Goal: Task Accomplishment & Management: Manage account settings

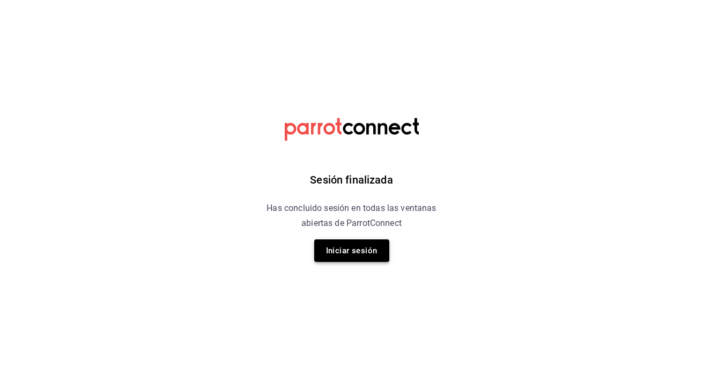
click at [352, 243] on button "Iniciar sesión" at bounding box center [351, 250] width 75 height 23
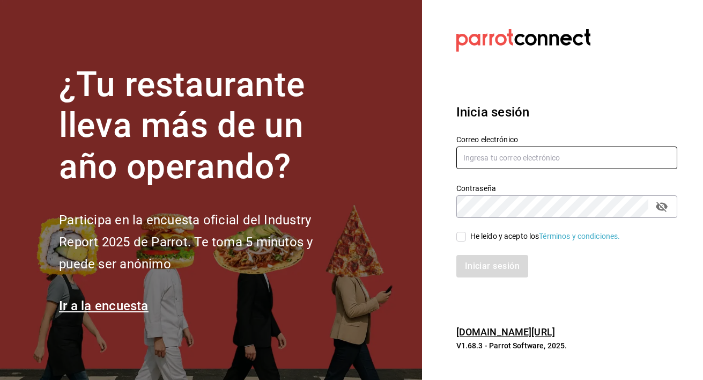
type input "[EMAIL_ADDRESS][DOMAIN_NAME]"
click at [463, 236] on input "He leído y acepto los Términos y condiciones." at bounding box center [461, 237] width 10 height 10
checkbox input "true"
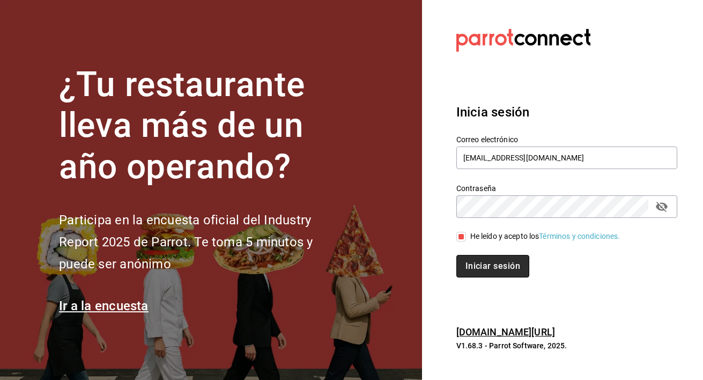
click at [482, 269] on button "Iniciar sesión" at bounding box center [492, 266] width 73 height 23
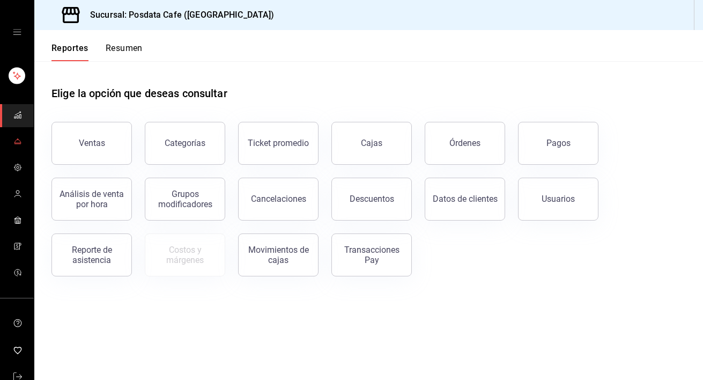
click at [16, 146] on span "mailbox folders" at bounding box center [17, 142] width 9 height 14
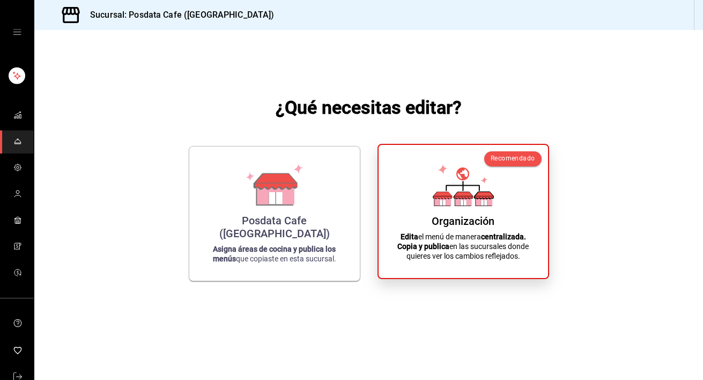
click at [513, 238] on strong "centralizada." at bounding box center [503, 236] width 45 height 9
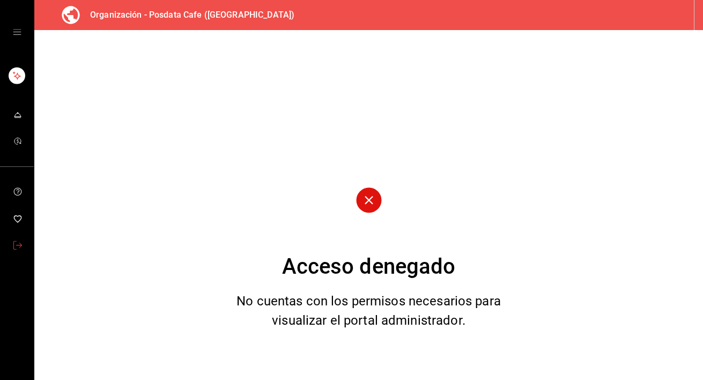
click at [19, 243] on icon "mailbox folders" at bounding box center [17, 245] width 9 height 9
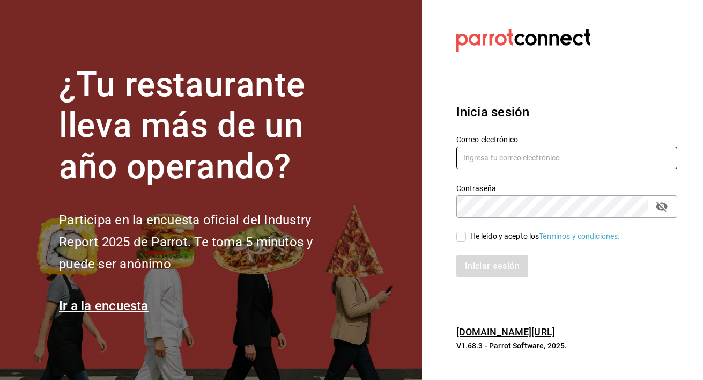
type input "[EMAIL_ADDRESS][DOMAIN_NAME]"
click at [461, 240] on input "He leído y acepto los Términos y condiciones." at bounding box center [461, 237] width 10 height 10
checkbox input "true"
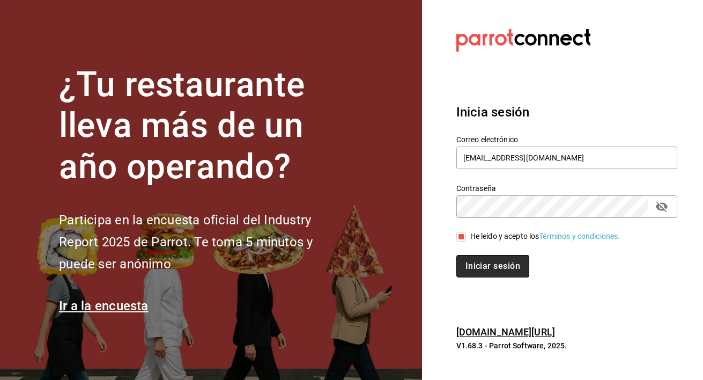
click at [503, 271] on button "Iniciar sesión" at bounding box center [492, 266] width 73 height 23
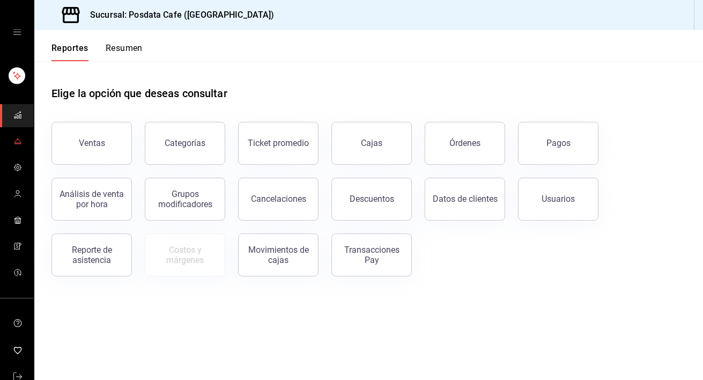
click at [18, 140] on icon "mailbox folders" at bounding box center [17, 141] width 9 height 9
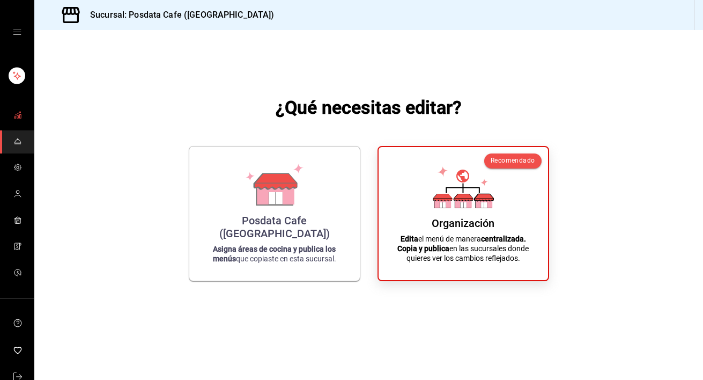
click at [12, 113] on link "mailbox folders" at bounding box center [17, 115] width 34 height 23
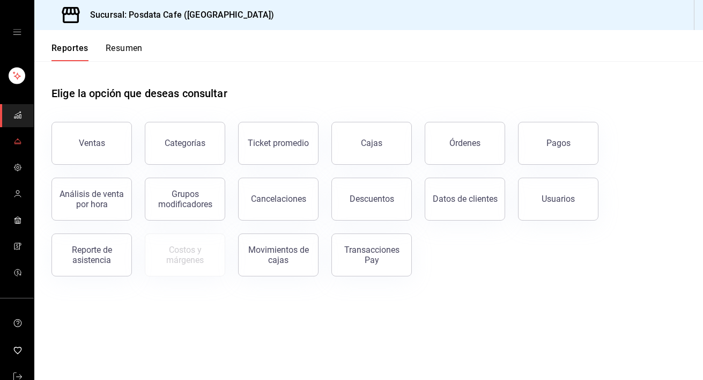
click at [20, 137] on icon "mailbox folders" at bounding box center [17, 141] width 9 height 9
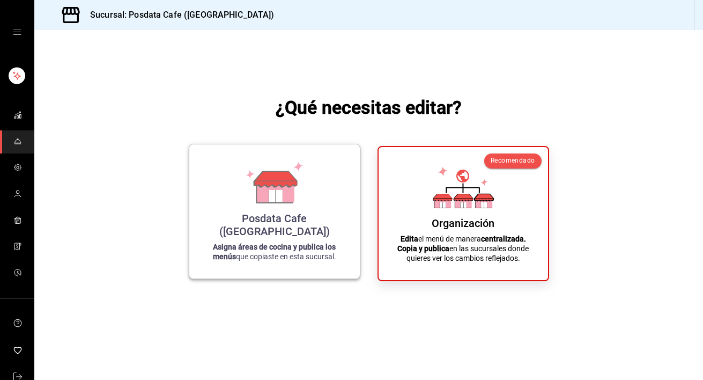
click at [329, 237] on div "Posdata Cafe (Puebla) Asigna áreas de cocina y publica los menús que copiaste e…" at bounding box center [274, 211] width 145 height 117
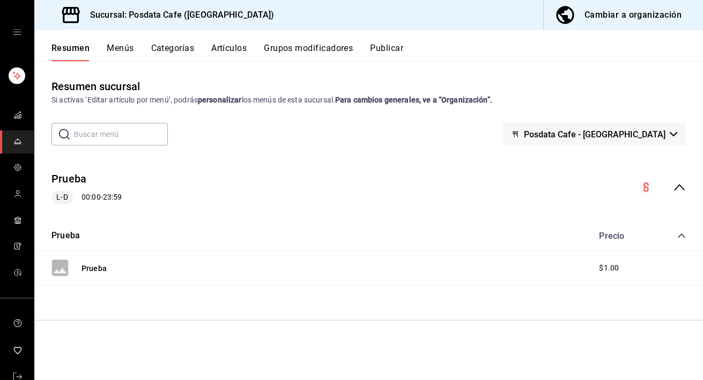
click at [617, 20] on div "Cambiar a organización" at bounding box center [632, 15] width 97 height 15
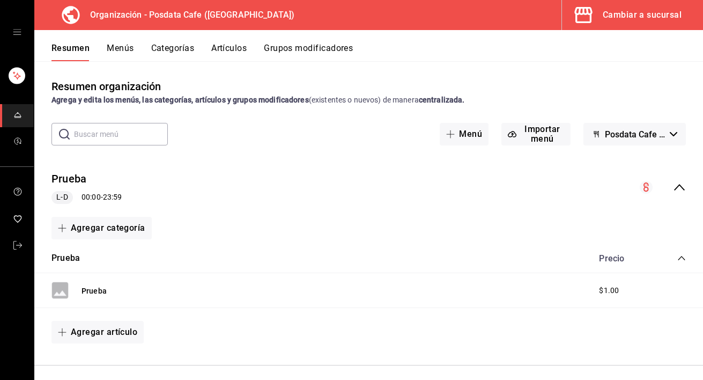
scroll to position [8, 0]
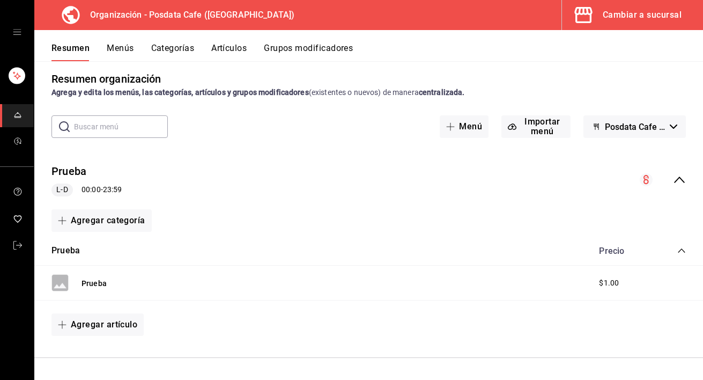
click at [120, 49] on button "Menús" at bounding box center [120, 52] width 27 height 18
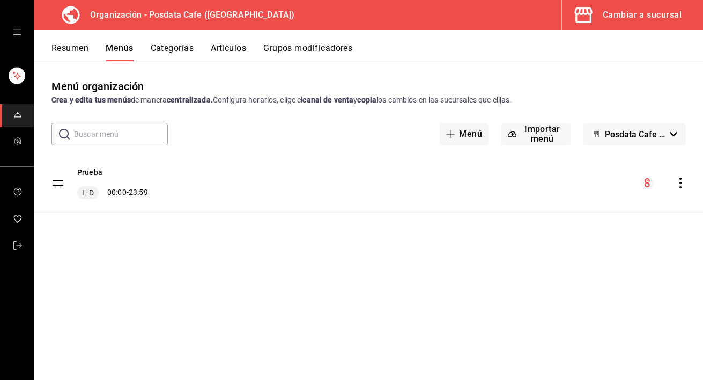
click at [679, 187] on icon "actions" at bounding box center [680, 182] width 11 height 11
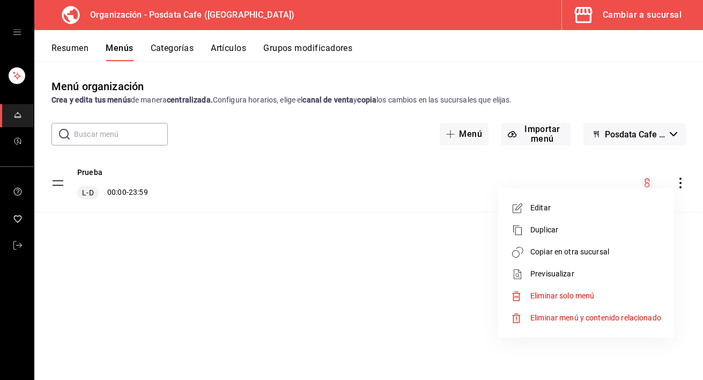
click at [586, 323] on span "Eliminar menú y contenido relacionado" at bounding box center [595, 317] width 131 height 11
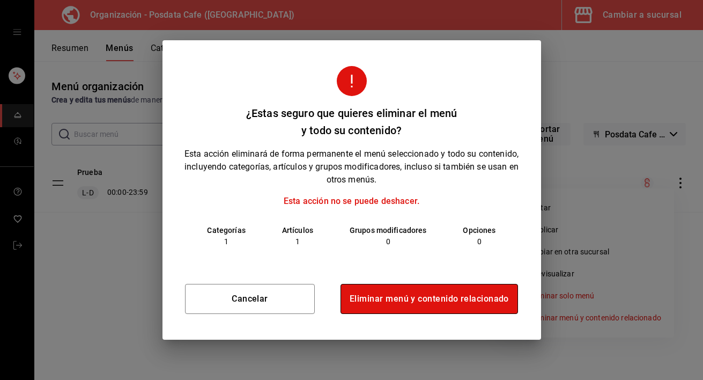
click at [416, 299] on button "Eliminar menú y contenido relacionado" at bounding box center [428, 299] width 177 height 30
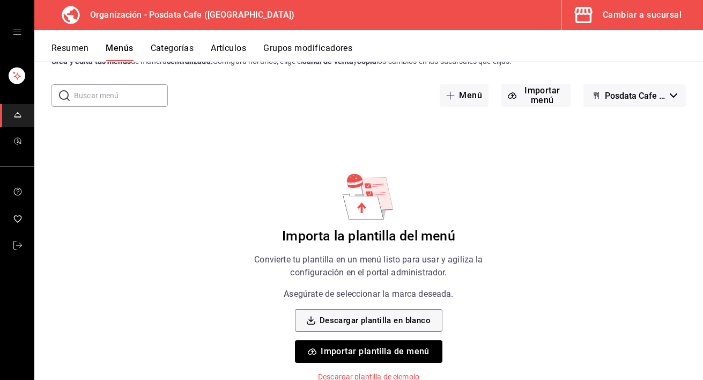
scroll to position [42, 0]
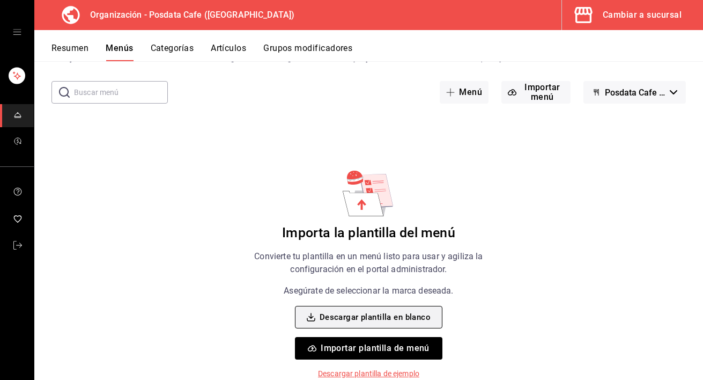
click at [404, 318] on button "Descargar plantilla en blanco" at bounding box center [368, 317] width 147 height 23
click at [362, 371] on p "Descargar plantilla de ejemplo" at bounding box center [368, 373] width 101 height 11
click at [360, 375] on p "Descargar plantilla de ejemplo" at bounding box center [368, 373] width 101 height 11
click at [20, 32] on icon "open drawer" at bounding box center [17, 32] width 9 height 9
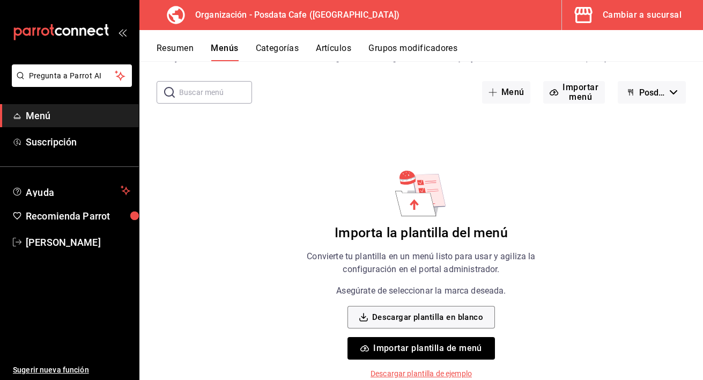
click at [173, 158] on div "Menú organización Crea y edita tus menús de manera centralizada. Configura hora…" at bounding box center [421, 186] width 564 height 301
click at [125, 30] on icon "open_drawer_menu" at bounding box center [124, 33] width 5 height 8
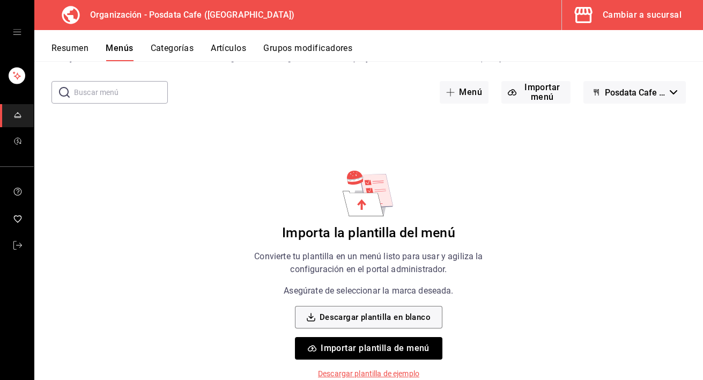
click at [17, 32] on icon "open drawer" at bounding box center [17, 32] width 9 height 9
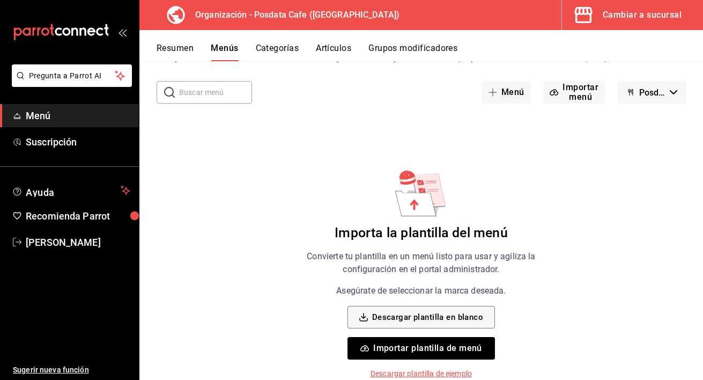
click at [54, 117] on span "Menú" at bounding box center [78, 115] width 105 height 14
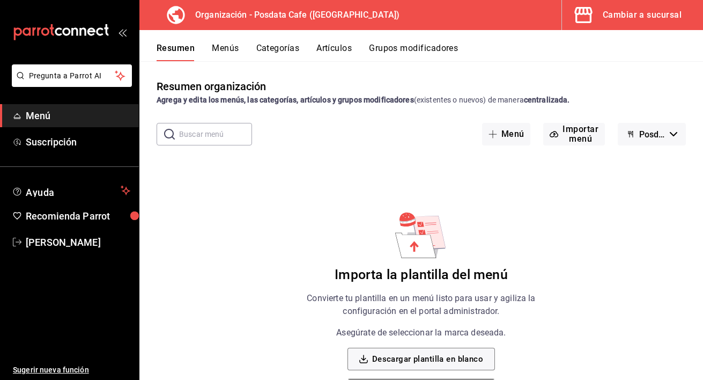
click at [658, 10] on div "Cambiar a sucursal" at bounding box center [642, 15] width 79 height 15
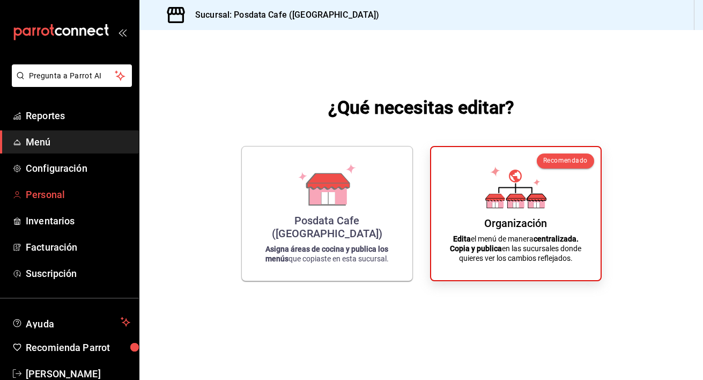
click at [45, 195] on span "Personal" at bounding box center [78, 194] width 105 height 14
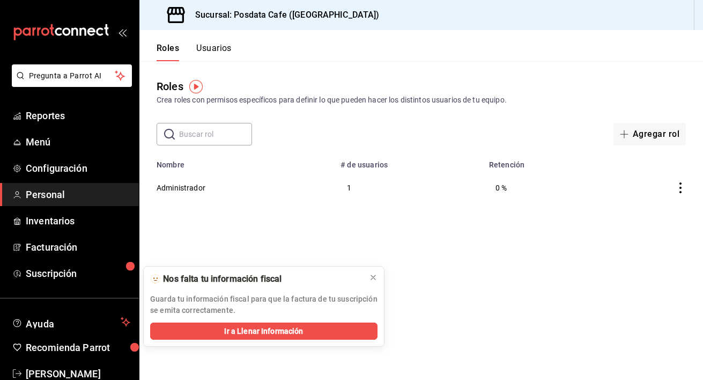
click at [214, 52] on button "Usuarios" at bounding box center [213, 52] width 35 height 18
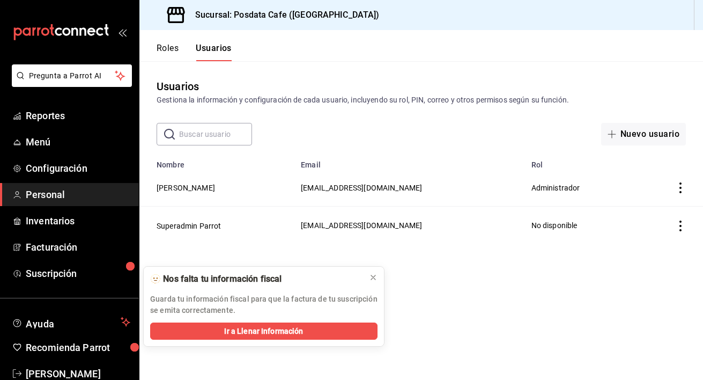
click at [685, 187] on icon "actions" at bounding box center [680, 187] width 11 height 11
click at [649, 262] on div at bounding box center [351, 190] width 703 height 380
click at [527, 165] on th "Rol" at bounding box center [581, 161] width 112 height 15
click at [502, 164] on th "Email" at bounding box center [409, 161] width 230 height 15
click at [171, 48] on button "Roles" at bounding box center [168, 52] width 22 height 18
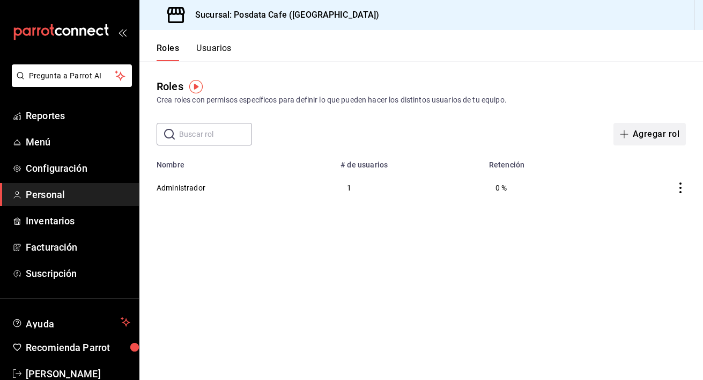
click at [654, 136] on button "Agregar rol" at bounding box center [649, 134] width 72 height 23
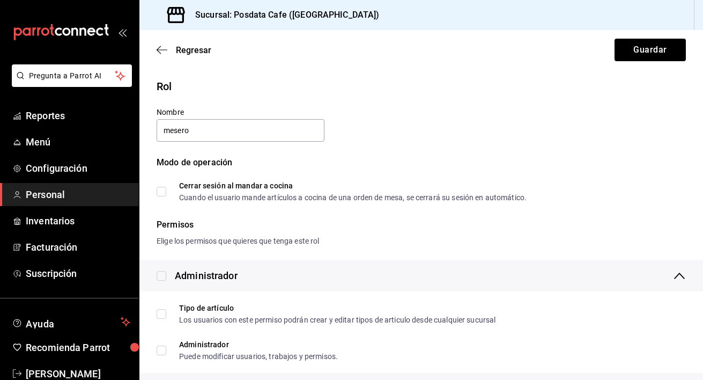
type input "mesero"
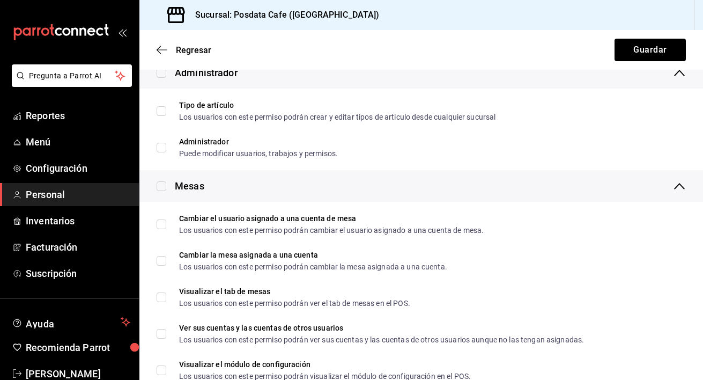
scroll to position [205, 0]
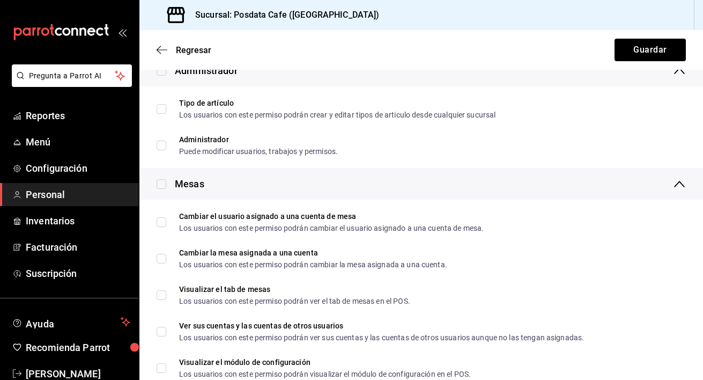
click at [160, 178] on label at bounding box center [162, 183] width 10 height 14
click at [160, 179] on input "checkbox" at bounding box center [162, 184] width 10 height 10
checkbox input "true"
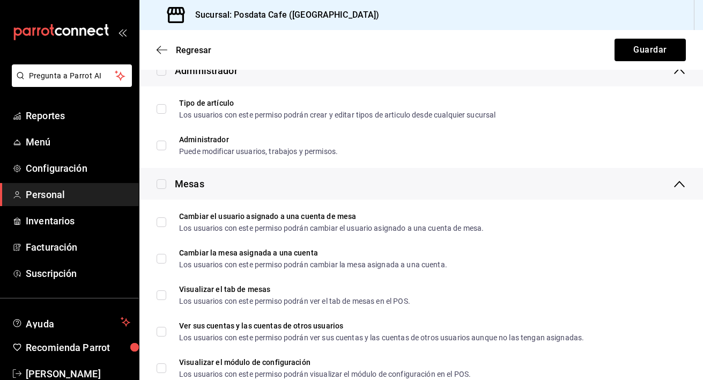
checkbox input "true"
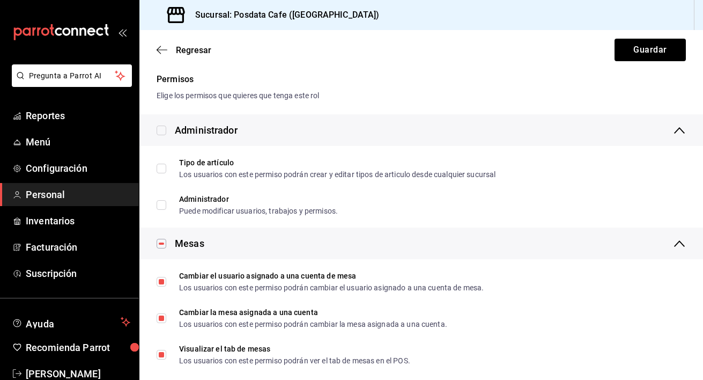
scroll to position [0, 0]
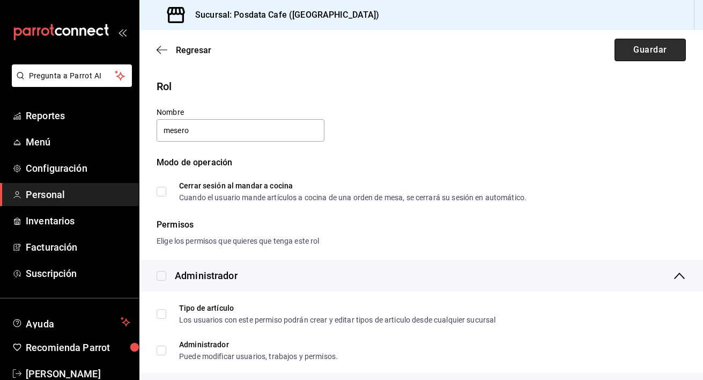
click at [648, 50] on button "Guardar" at bounding box center [649, 50] width 71 height 23
